Goal: Task Accomplishment & Management: Manage account settings

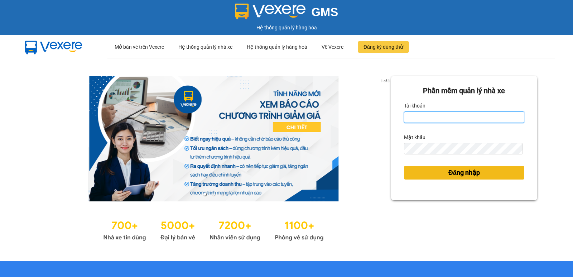
type input "hoangmaisg.kimma"
click at [448, 173] on span "Đăng nhập" at bounding box center [464, 173] width 32 height 10
